Goal: Task Accomplishment & Management: Manage account settings

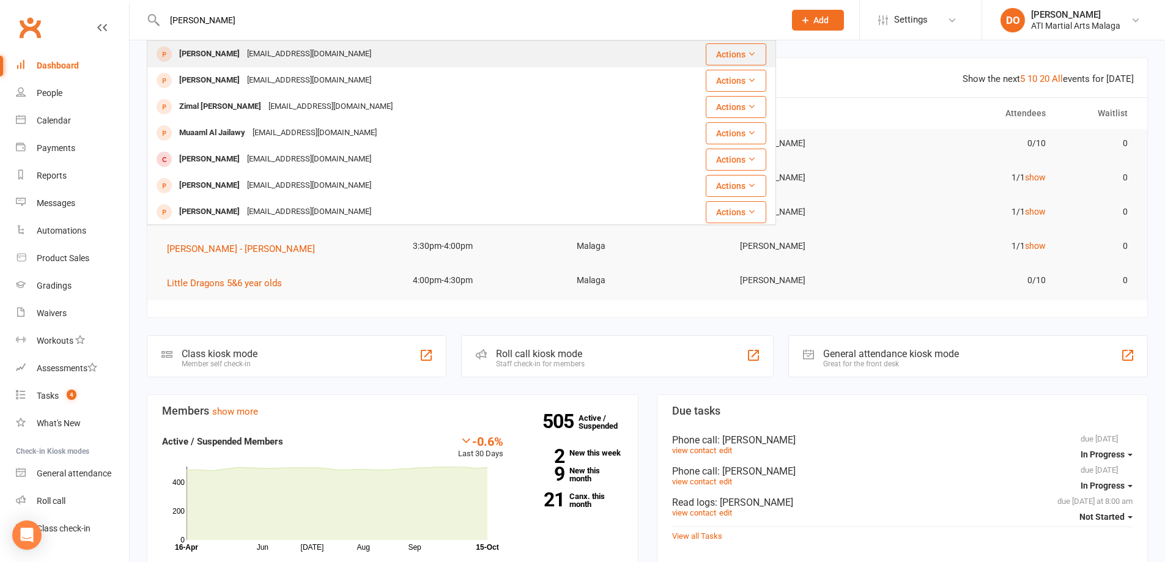
type input "[PERSON_NAME]"
click at [275, 48] on div "[EMAIL_ADDRESS][DOMAIN_NAME]" at bounding box center [308, 54] width 131 height 18
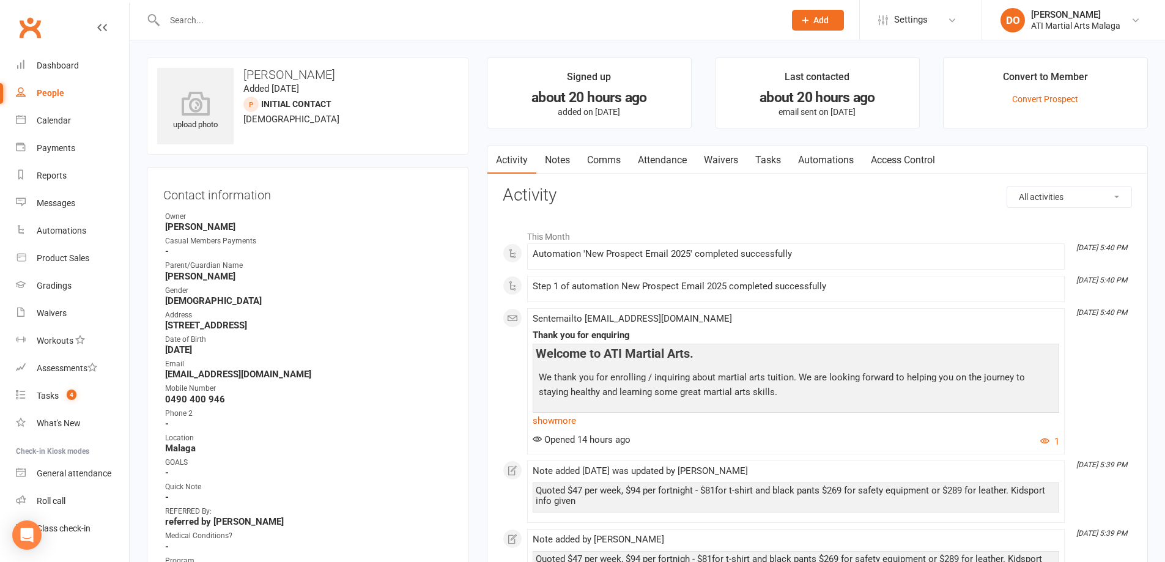
click at [663, 160] on link "Attendance" at bounding box center [662, 160] width 66 height 28
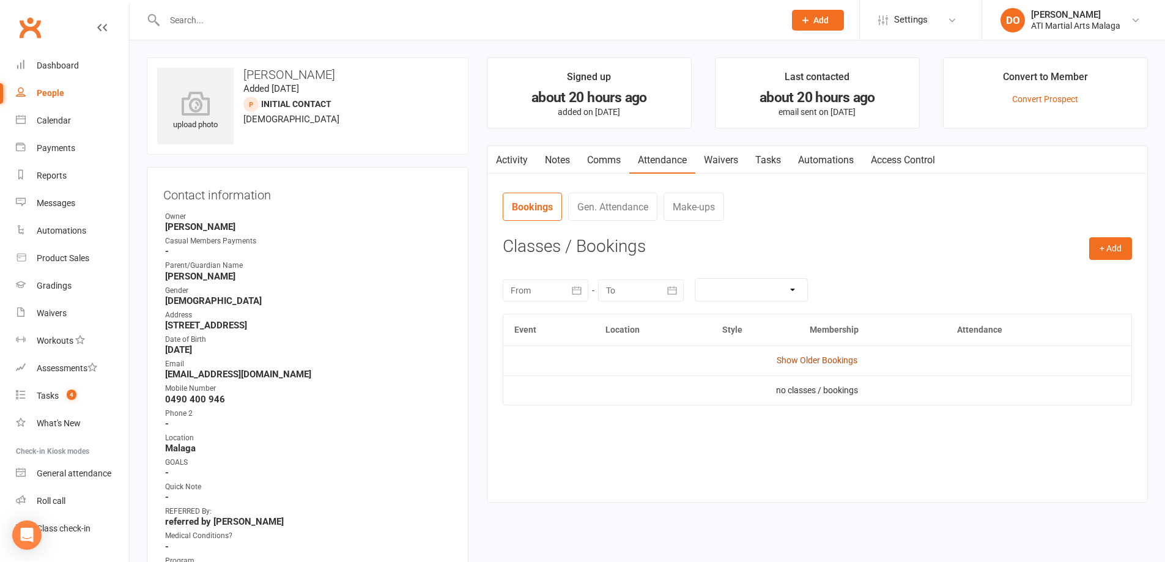
click at [835, 360] on link "Show Older Bookings" at bounding box center [817, 360] width 81 height 10
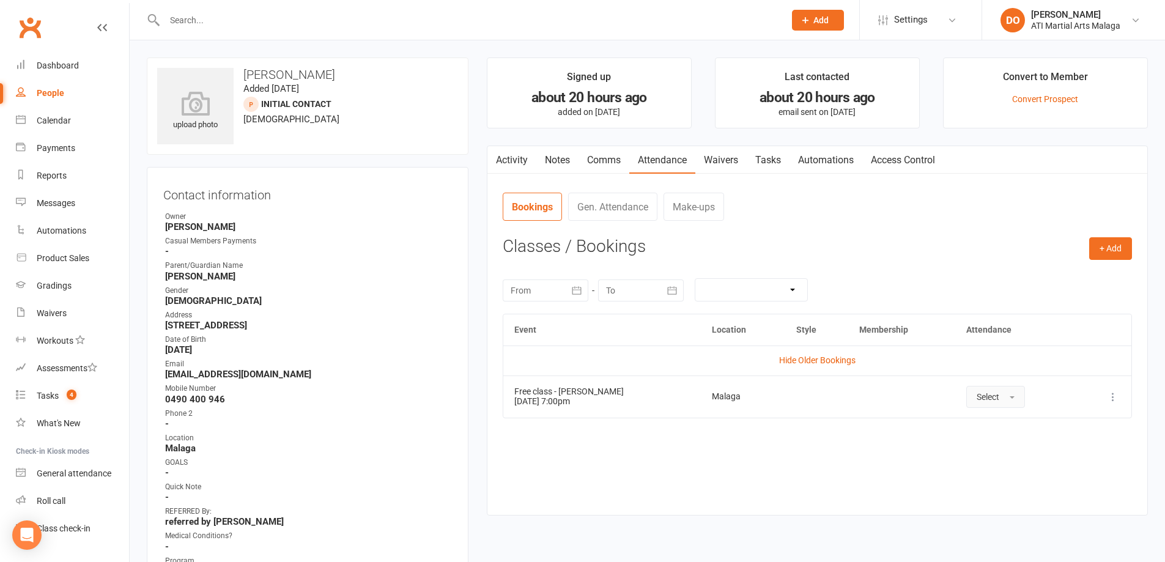
click at [989, 397] on span "Select" at bounding box center [988, 397] width 23 height 10
click at [992, 424] on span "Attended" at bounding box center [995, 424] width 37 height 11
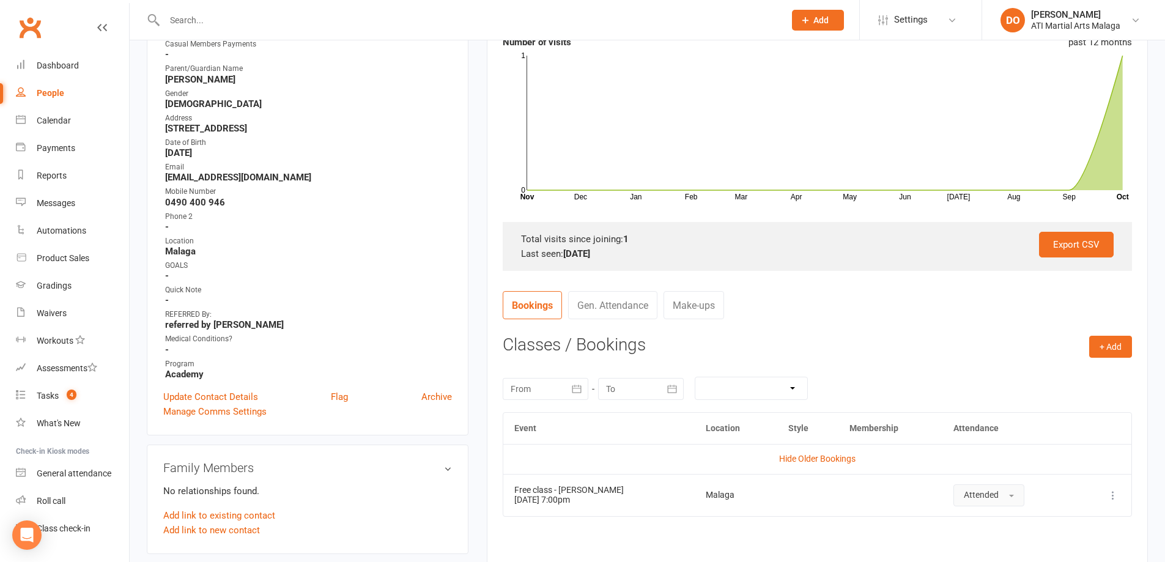
scroll to position [245, 0]
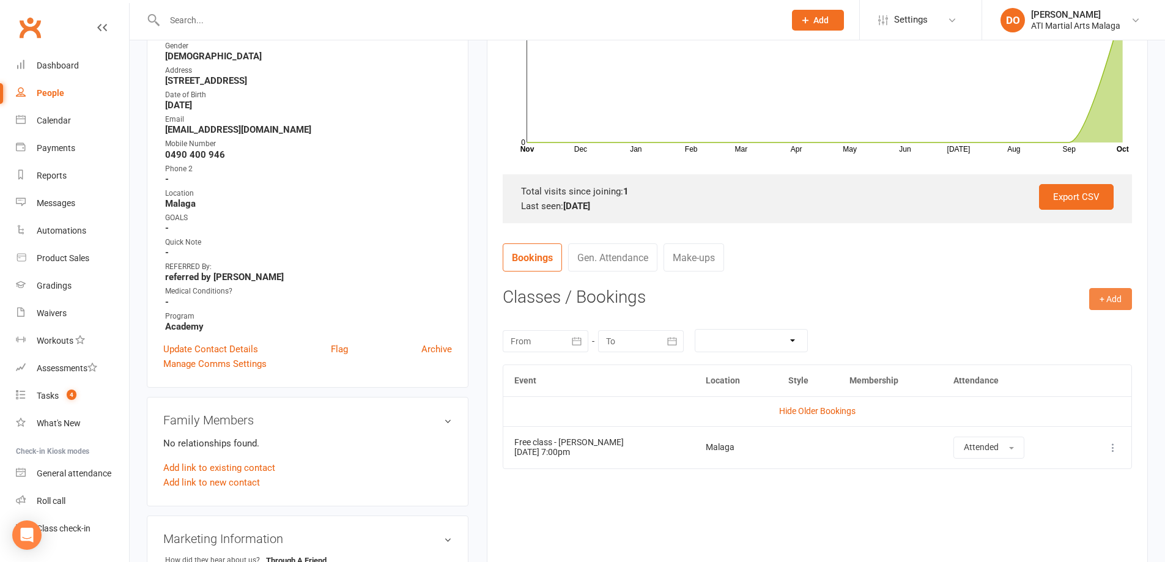
click at [1115, 305] on button "+ Add" at bounding box center [1110, 299] width 43 height 22
click at [1059, 355] on link "Add Appointment" at bounding box center [1070, 351] width 121 height 24
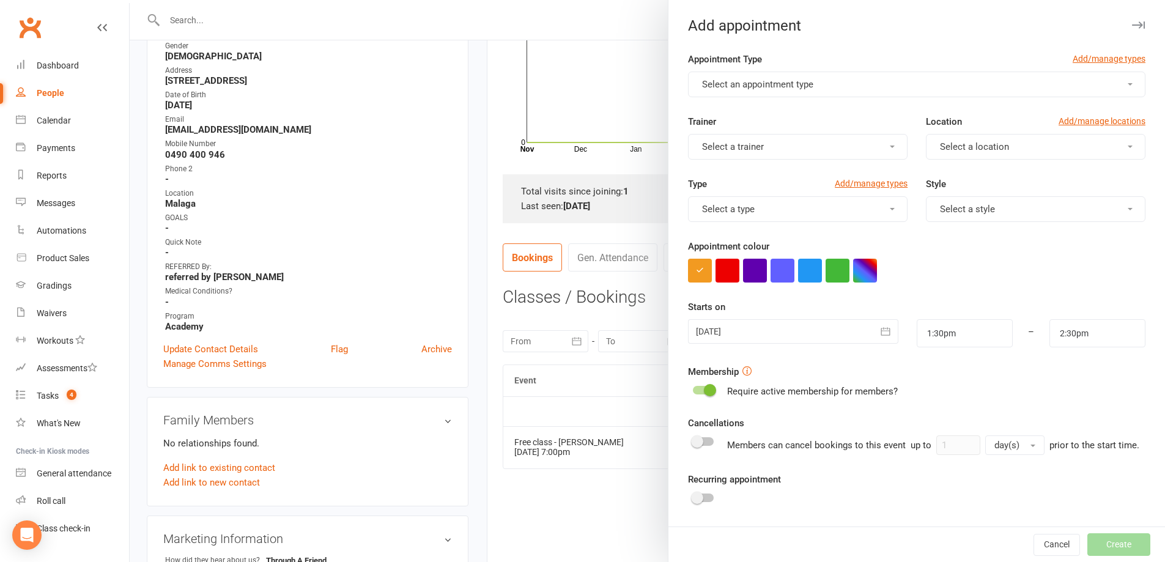
click at [833, 88] on button "Select an appointment type" at bounding box center [916, 85] width 457 height 26
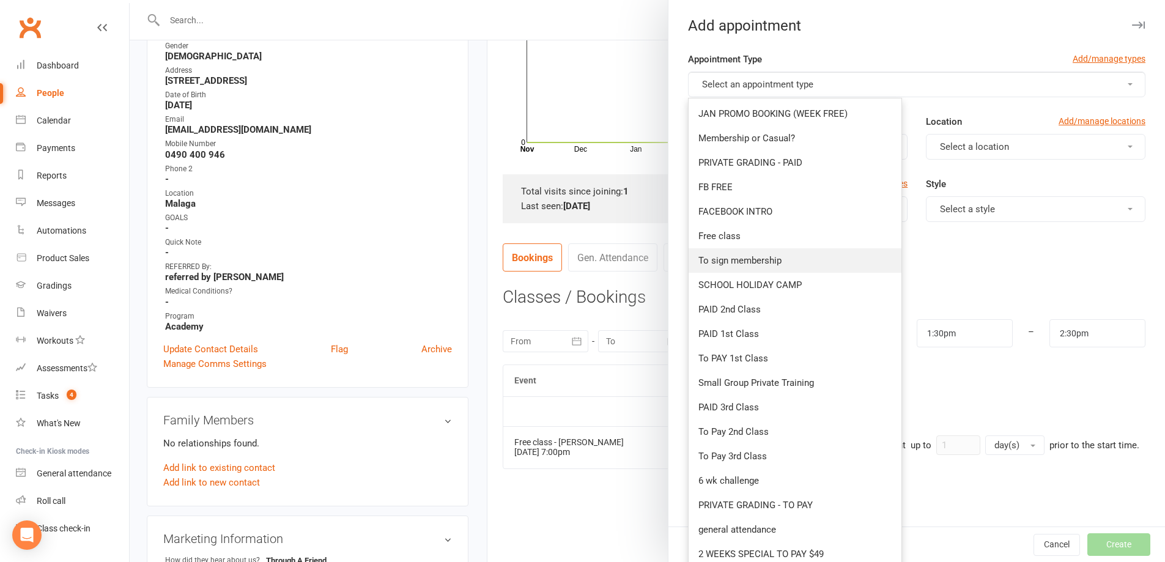
click at [752, 254] on link "To sign membership" at bounding box center [795, 260] width 213 height 24
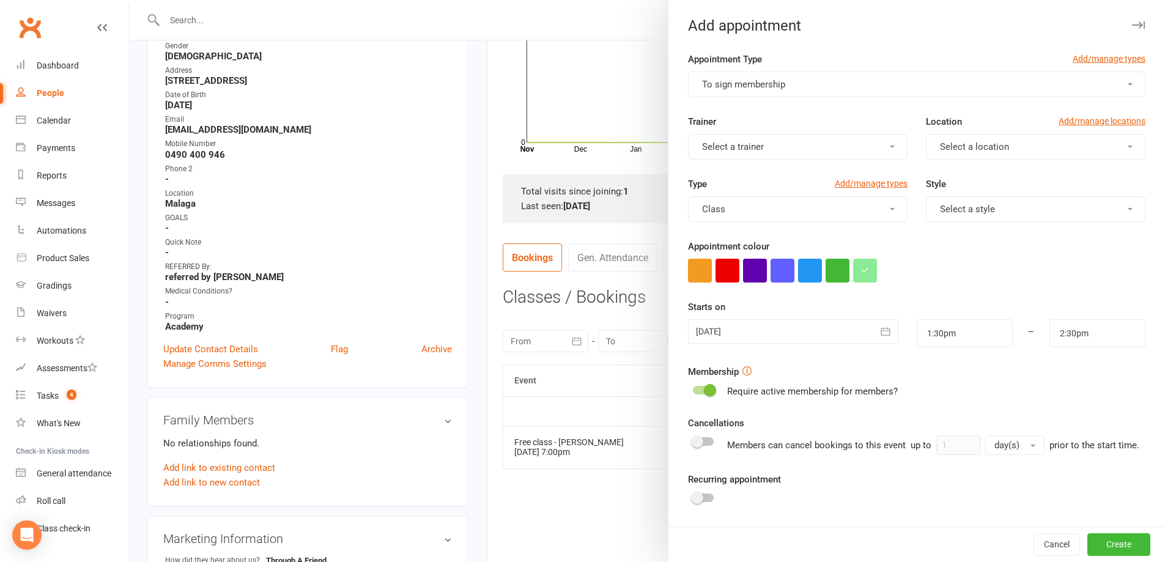
click at [808, 144] on button "Select a trainer" at bounding box center [798, 147] width 220 height 26
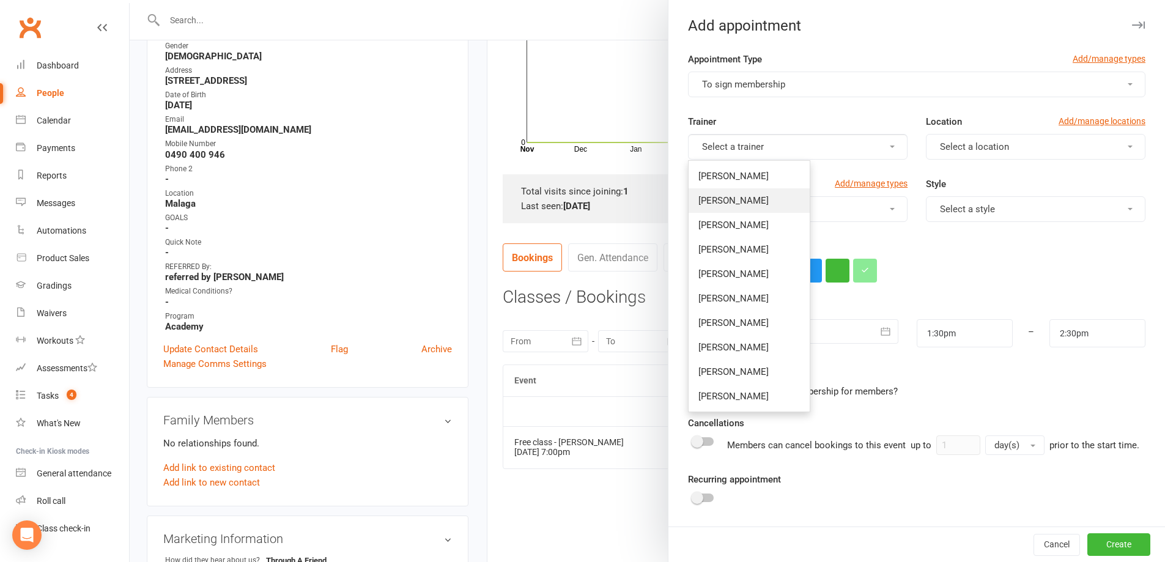
click at [730, 196] on span "[PERSON_NAME]" at bounding box center [733, 200] width 70 height 11
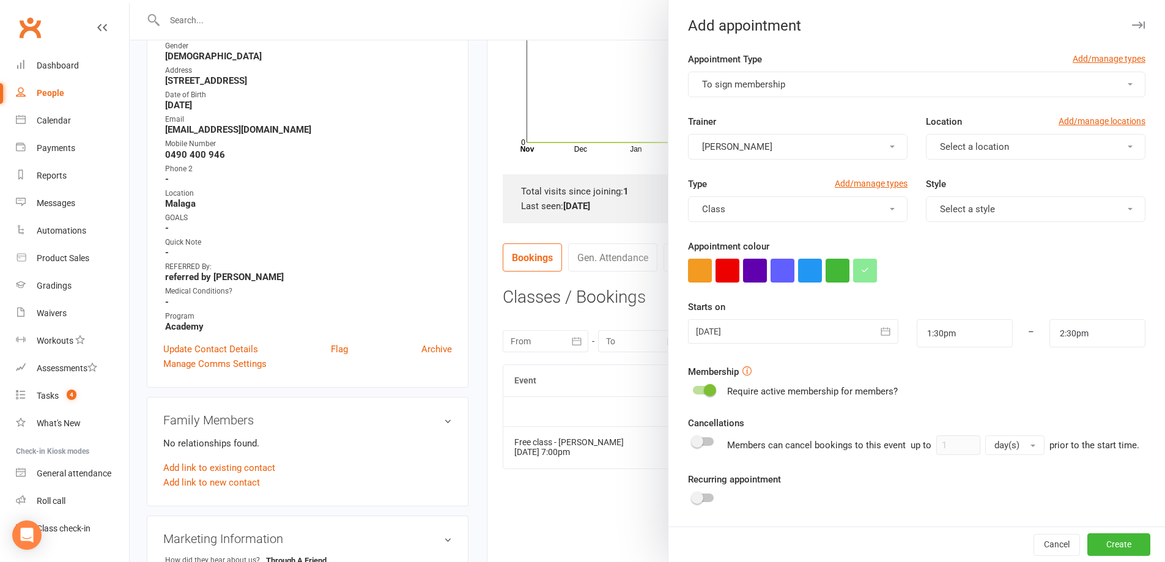
click at [962, 145] on span "Select a location" at bounding box center [974, 146] width 69 height 11
click at [936, 201] on span "Malaga" at bounding box center [951, 200] width 30 height 11
click at [848, 208] on button "Class" at bounding box center [798, 209] width 220 height 26
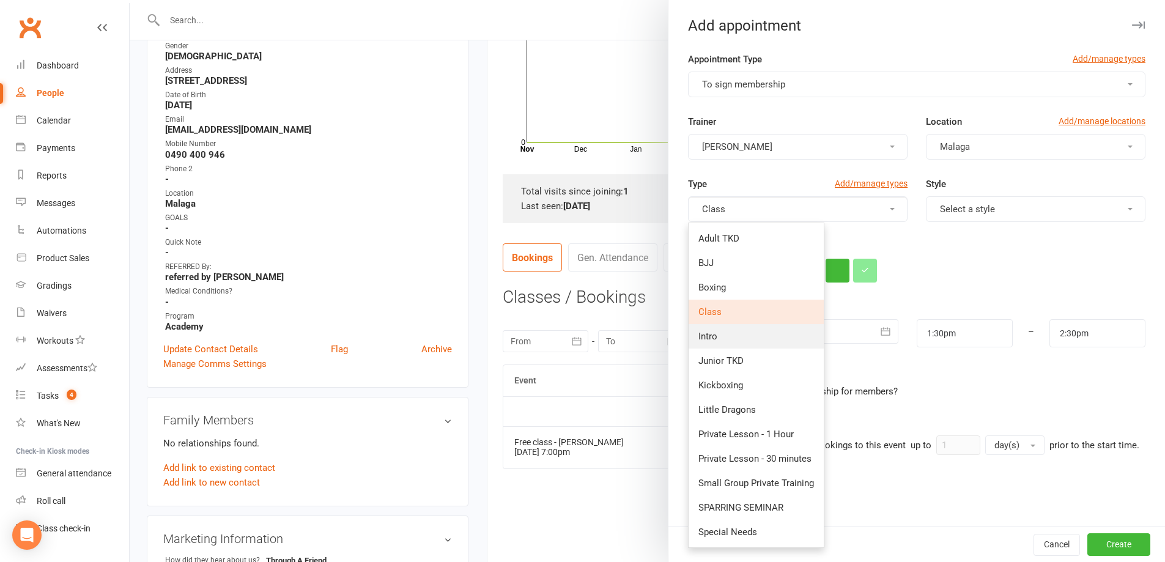
click at [710, 334] on span "Intro" at bounding box center [707, 336] width 19 height 11
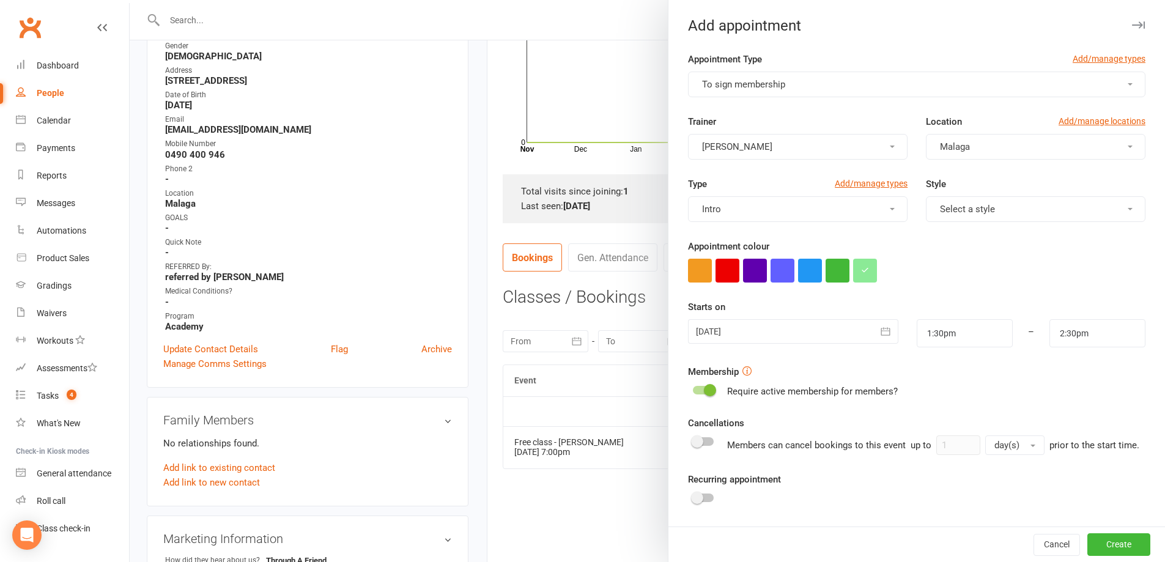
click at [1038, 208] on button "Select a style" at bounding box center [1036, 209] width 220 height 26
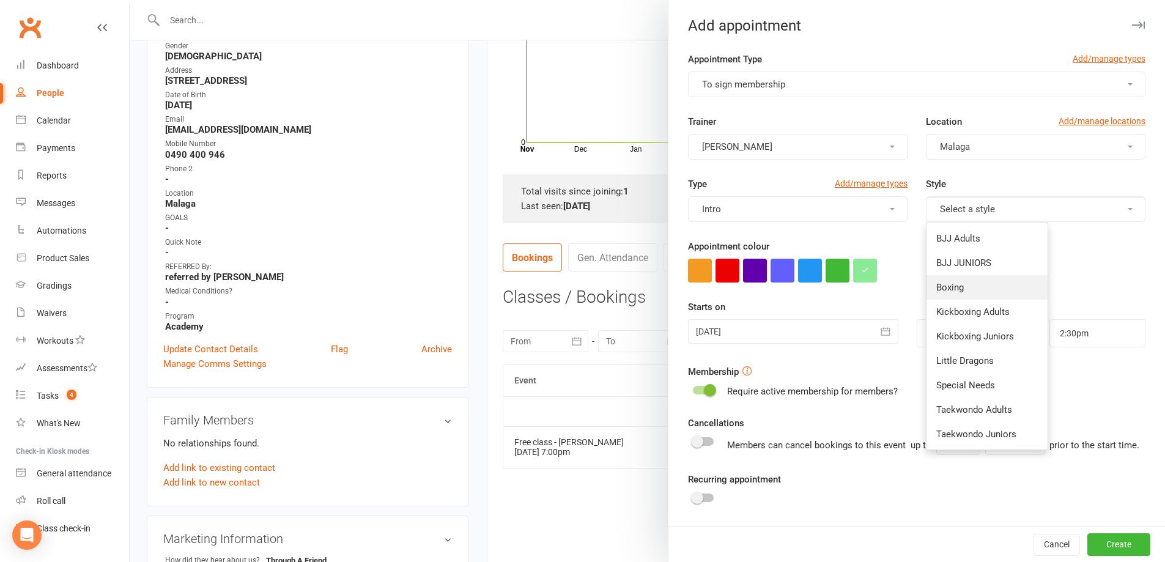
click at [950, 295] on link "Boxing" at bounding box center [986, 287] width 121 height 24
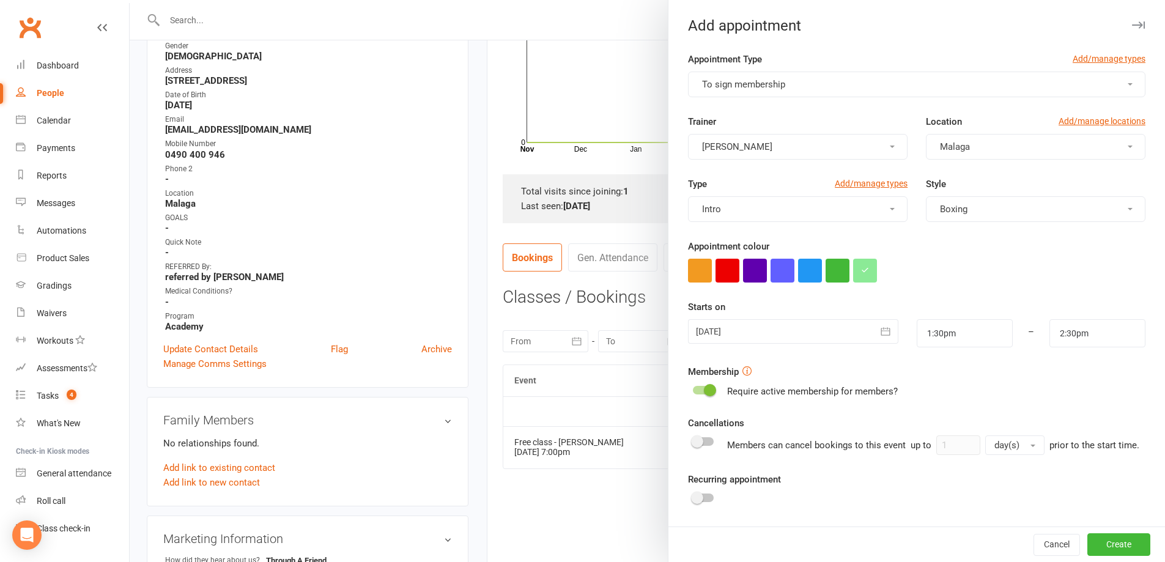
click at [879, 334] on icon "button" at bounding box center [885, 331] width 12 height 12
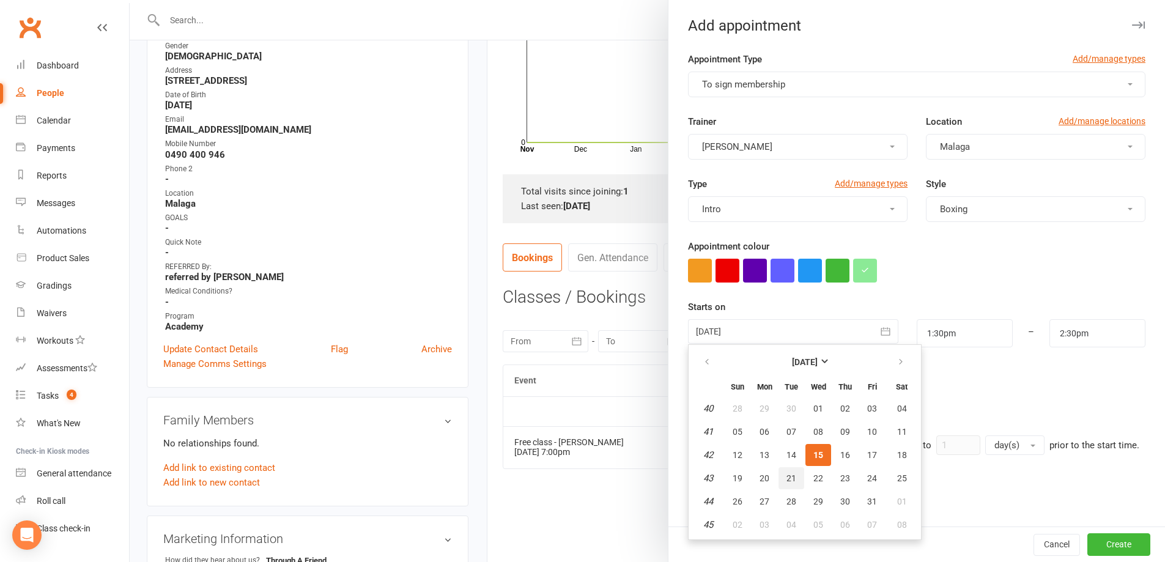
click at [788, 481] on span "21" at bounding box center [791, 478] width 10 height 10
type input "[DATE]"
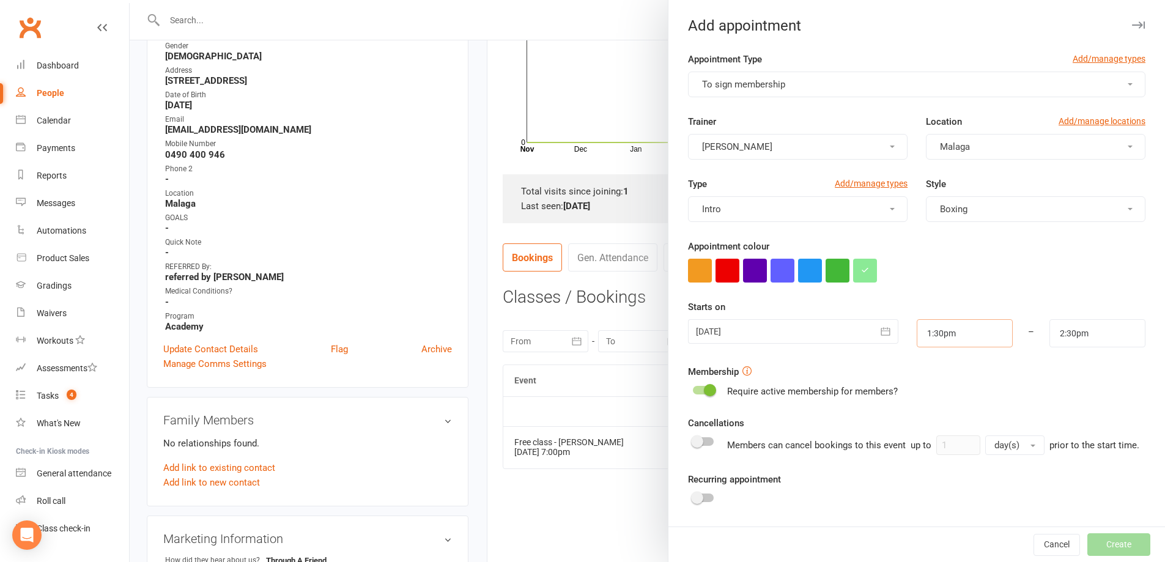
click at [969, 334] on input "1:30pm" at bounding box center [965, 333] width 96 height 28
type input "7:00pm"
type input "8:00pm"
click at [929, 412] on li "7:00pm" at bounding box center [946, 412] width 59 height 18
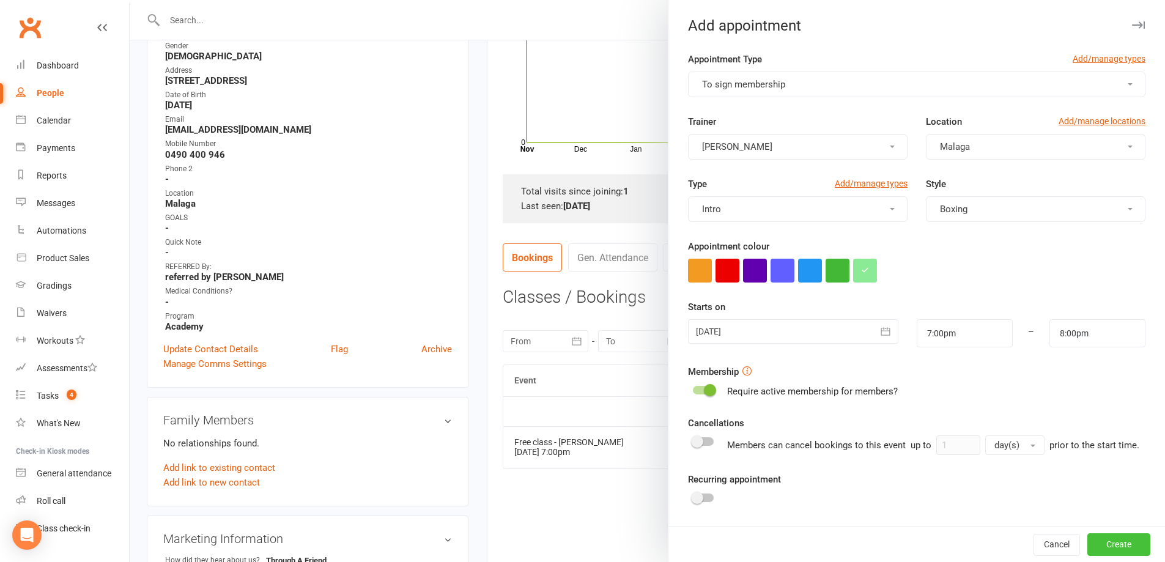
click at [1095, 539] on button "Create" at bounding box center [1118, 545] width 63 height 22
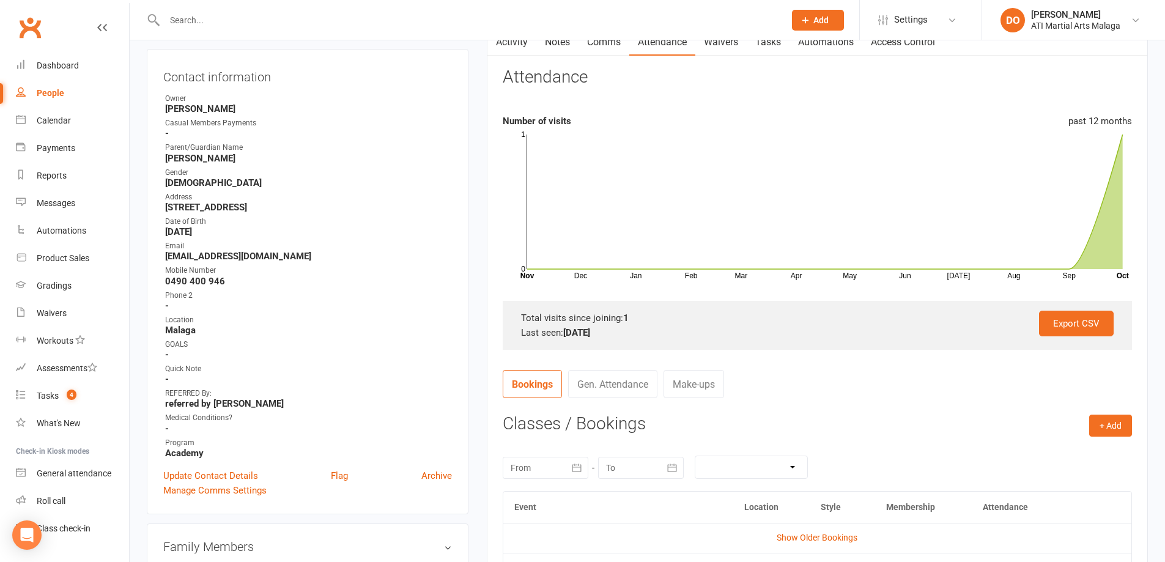
scroll to position [0, 0]
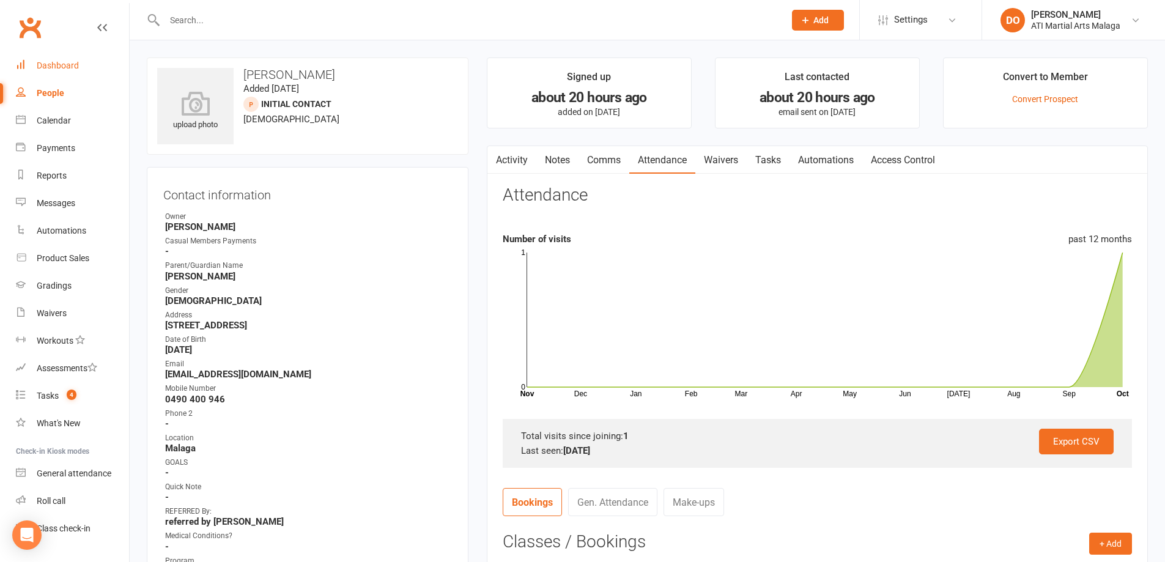
click at [60, 64] on div "Dashboard" at bounding box center [58, 66] width 42 height 10
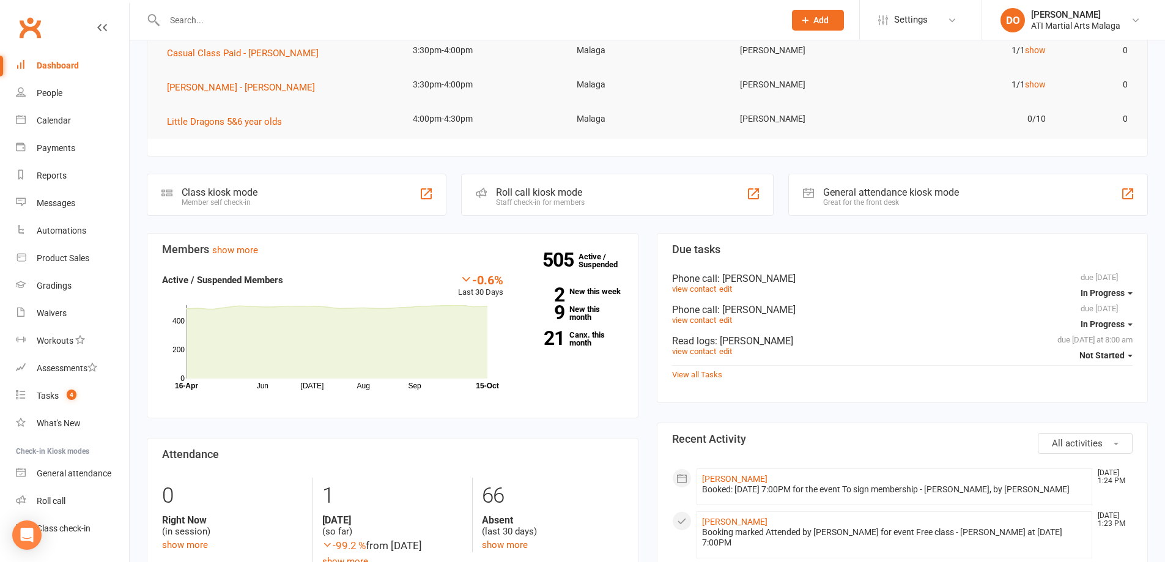
scroll to position [183, 0]
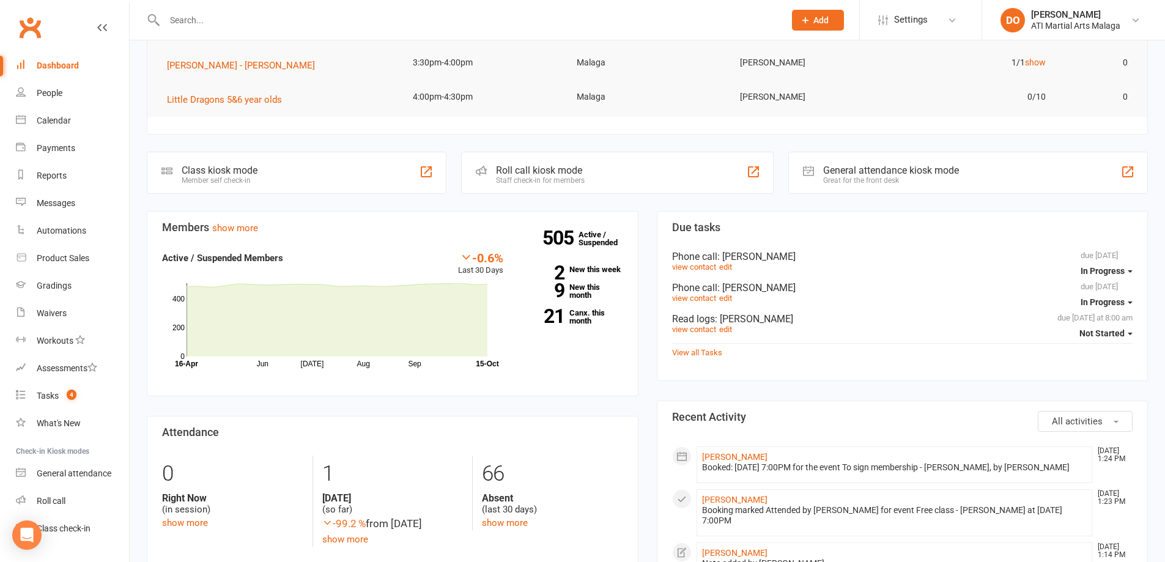
click at [698, 320] on div "Read logs : [PERSON_NAME]" at bounding box center [902, 319] width 461 height 12
click at [704, 333] on link "view contact" at bounding box center [694, 329] width 44 height 9
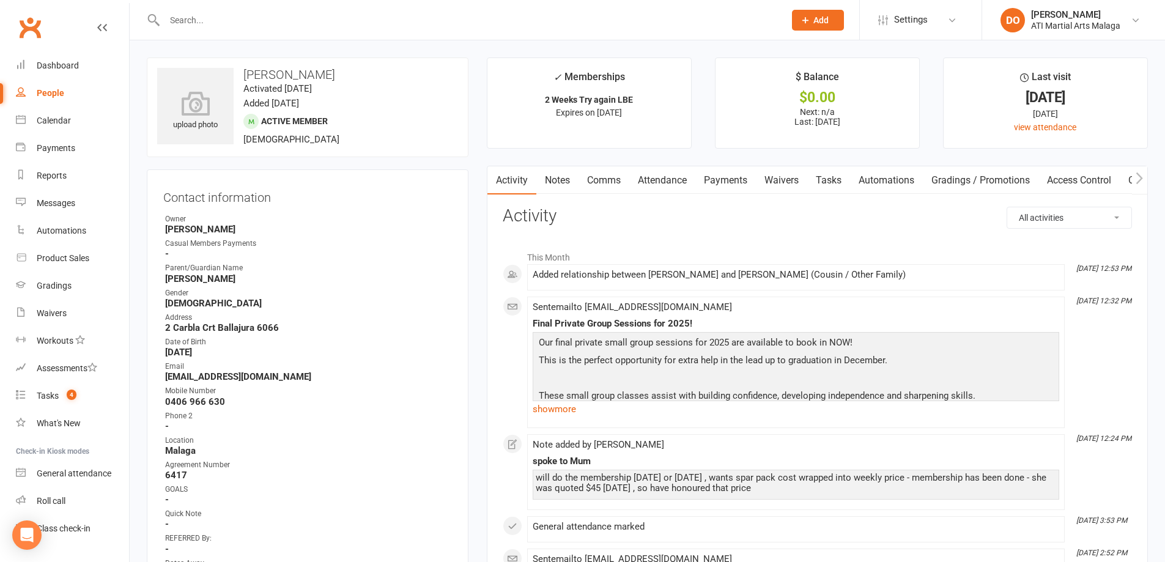
click at [821, 186] on link "Tasks" at bounding box center [828, 180] width 43 height 28
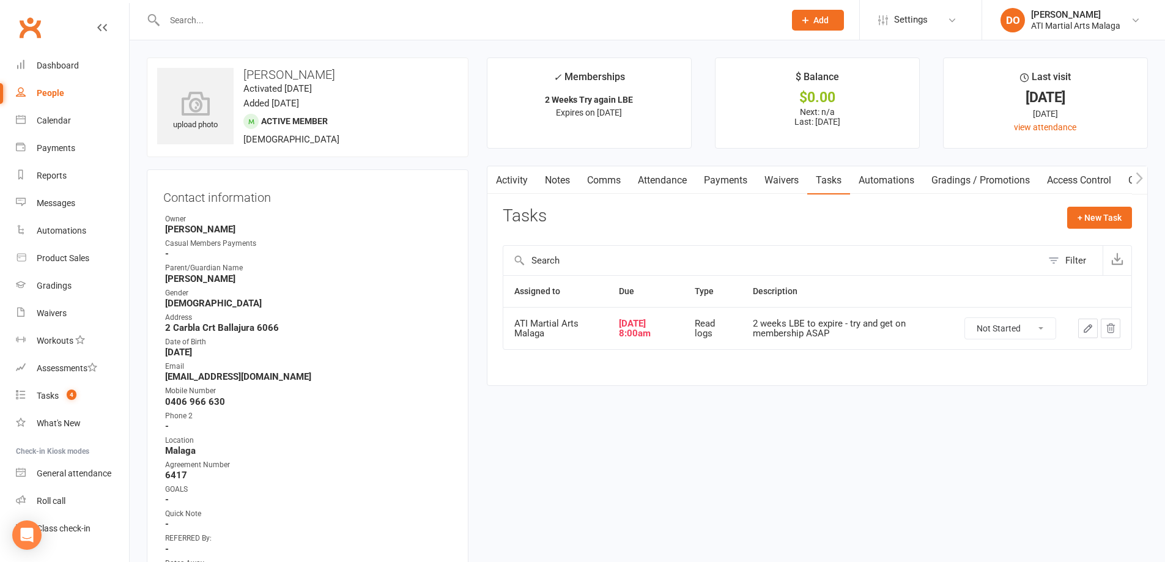
click at [1038, 331] on select "Not Started In Progress Waiting Complete" at bounding box center [1010, 328] width 91 height 21
click at [965, 318] on select "Not Started In Progress Waiting Complete" at bounding box center [1010, 328] width 91 height 21
select select "unstarted"
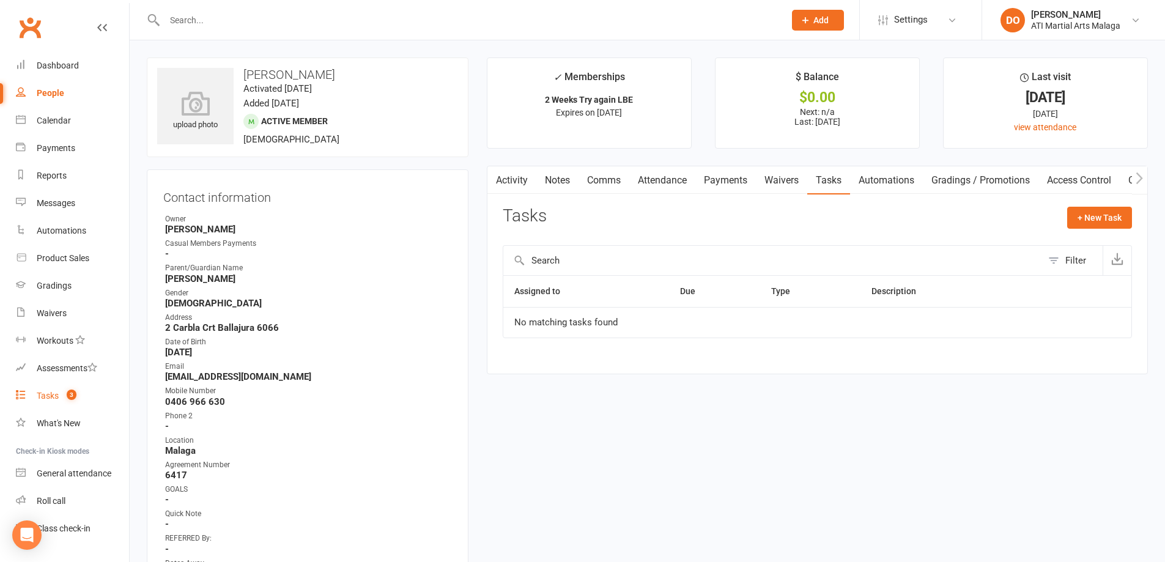
click at [48, 394] on div "Tasks" at bounding box center [48, 396] width 22 height 10
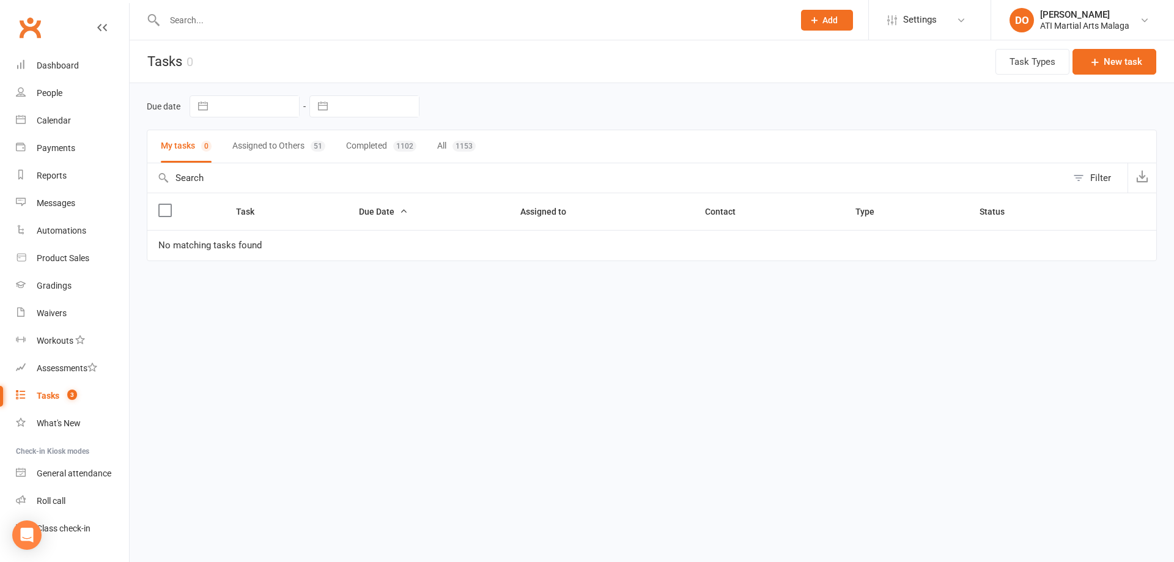
click at [292, 151] on button "Assigned to Others 51" at bounding box center [278, 146] width 93 height 32
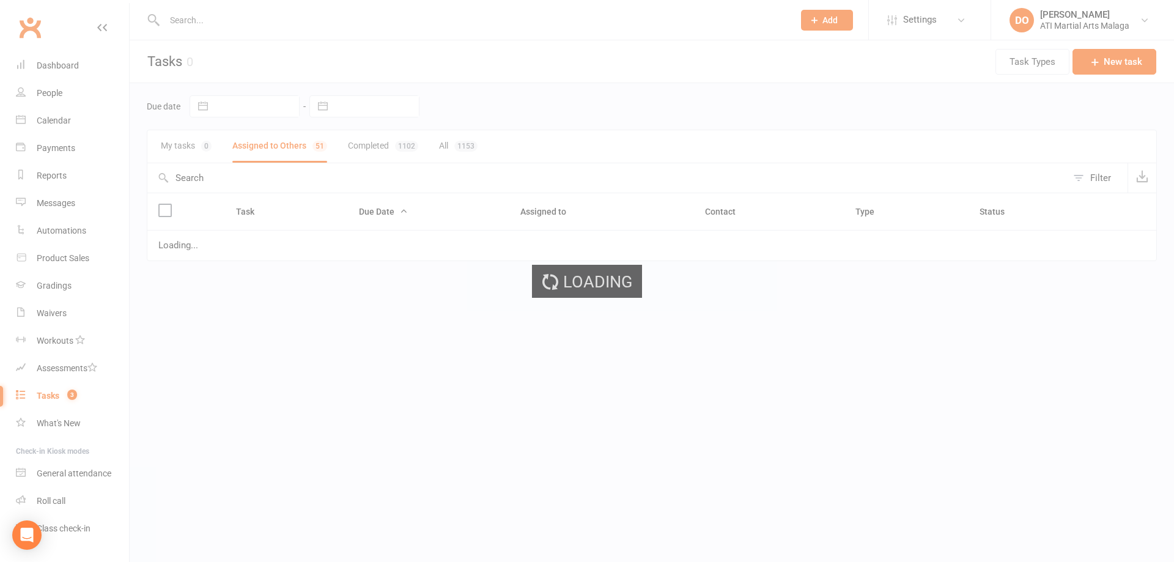
select select "started"
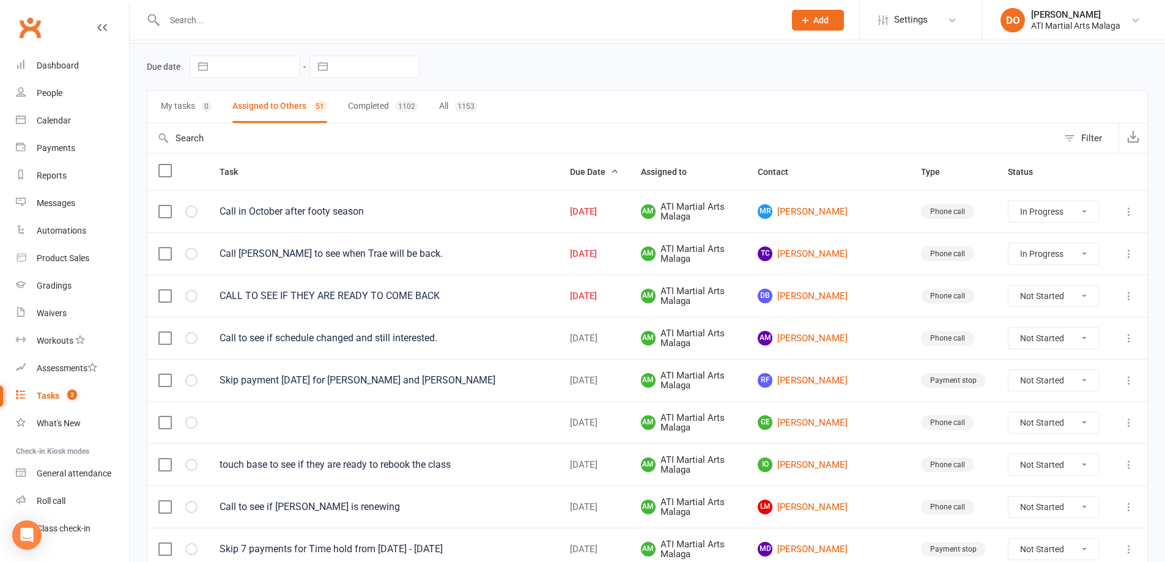
scroll to position [61, 0]
